Goal: Find specific page/section: Find specific page/section

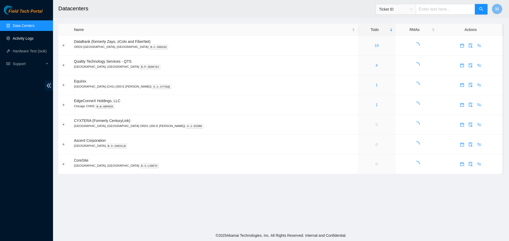
click at [25, 39] on link "Activity Logs" at bounding box center [23, 38] width 21 height 4
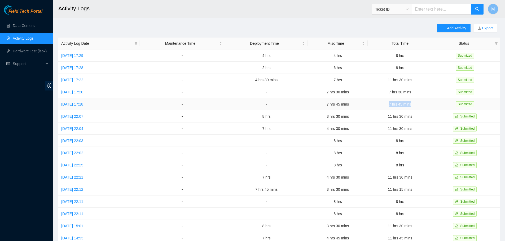
drag, startPoint x: 418, startPoint y: 102, endPoint x: 392, endPoint y: 102, distance: 26.8
click at [392, 102] on td "7 hrs 45 mins" at bounding box center [400, 104] width 64 height 12
drag, startPoint x: 419, startPoint y: 81, endPoint x: 392, endPoint y: 81, distance: 27.0
click at [392, 81] on td "11 hrs 30 mins" at bounding box center [400, 80] width 64 height 12
